Goal: Task Accomplishment & Management: Manage account settings

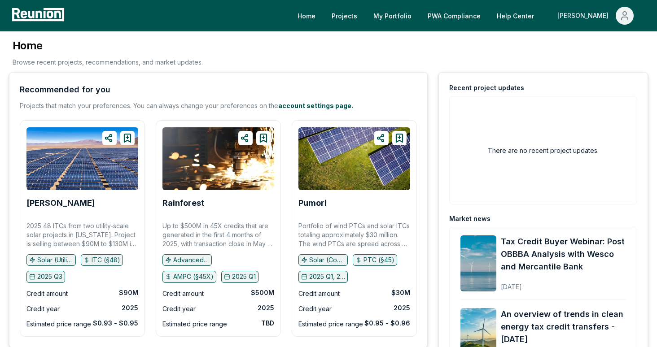
click at [627, 20] on icon "Main" at bounding box center [625, 15] width 11 height 11
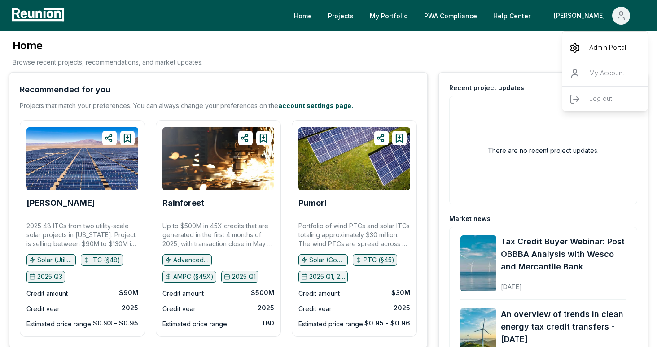
click at [602, 44] on p "Admin Portal" at bounding box center [607, 48] width 37 height 11
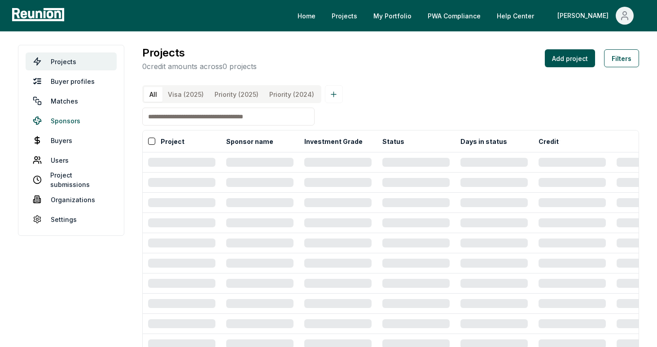
click at [80, 116] on link "Sponsors" at bounding box center [71, 121] width 91 height 18
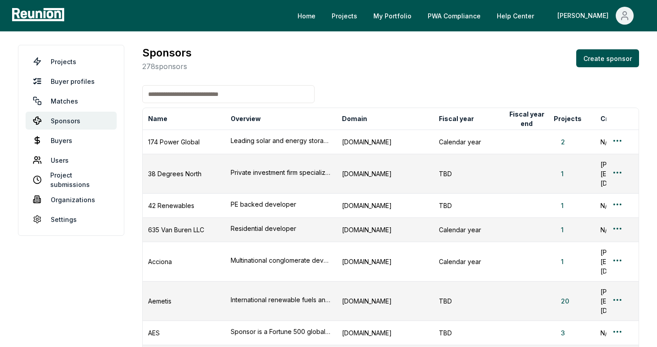
click at [202, 97] on input at bounding box center [228, 94] width 172 height 18
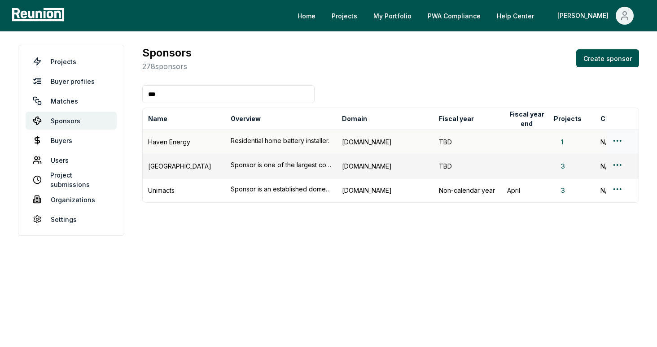
type input "***"
click at [573, 141] on div "1" at bounding box center [572, 141] width 36 height 9
click at [565, 141] on button "1" at bounding box center [562, 141] width 17 height 9
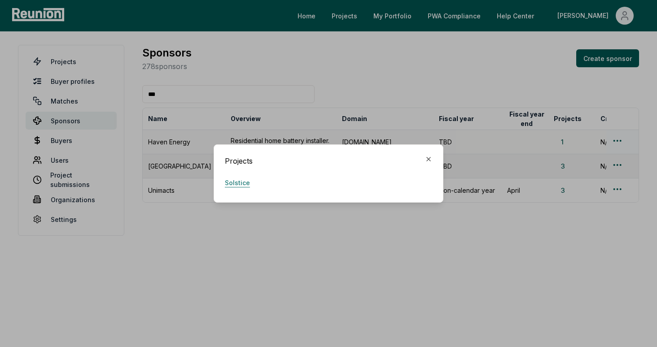
click at [244, 180] on link "Solstice" at bounding box center [237, 183] width 25 height 18
